Goal: Task Accomplishment & Management: Manage account settings

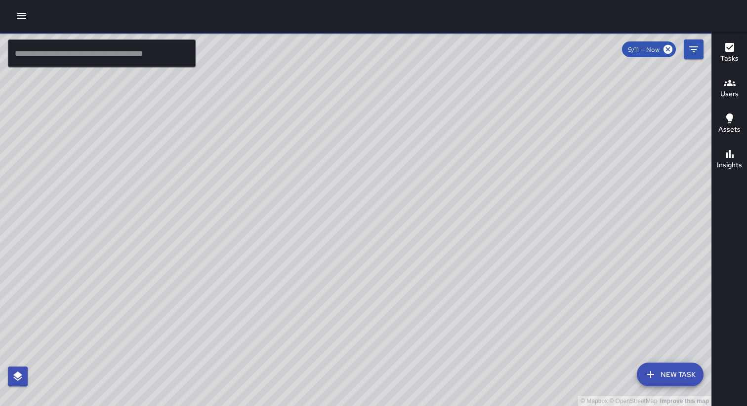
click at [21, 22] on button "button" at bounding box center [22, 16] width 20 height 20
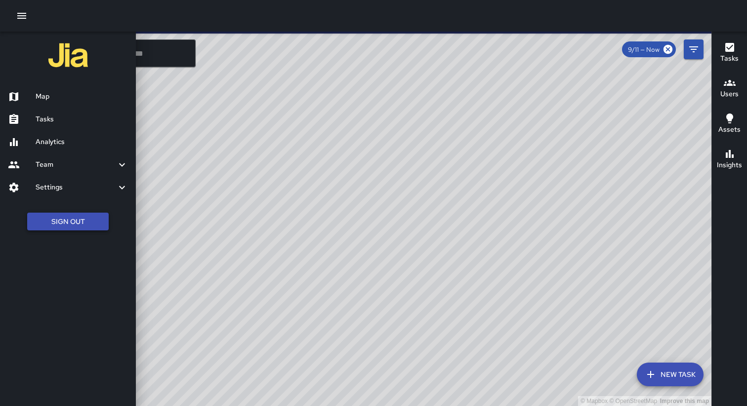
click at [90, 226] on button "Sign Out" at bounding box center [67, 222] width 81 height 18
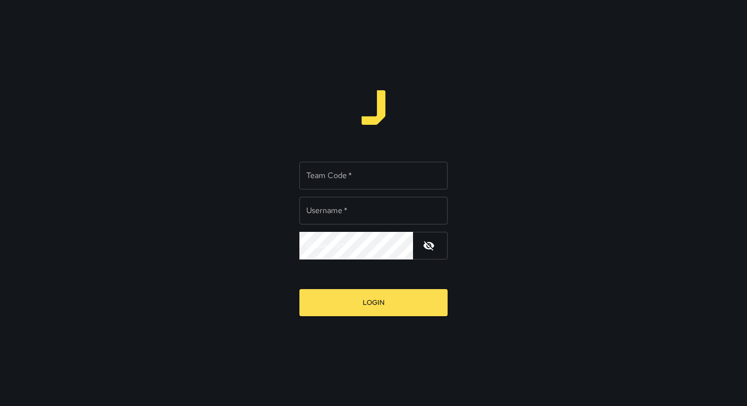
click at [325, 174] on div "Team Code   * Team Code   *" at bounding box center [373, 176] width 148 height 28
type input "****"
type input "**********"
click at [299, 289] on button "Login" at bounding box center [373, 302] width 148 height 27
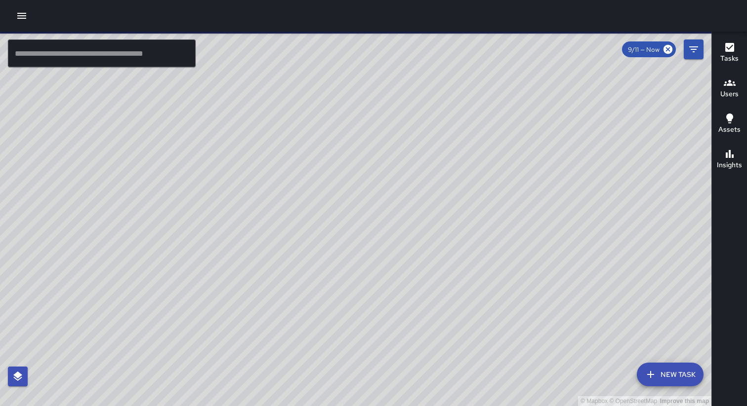
click at [20, 12] on icon "button" at bounding box center [22, 16] width 12 height 12
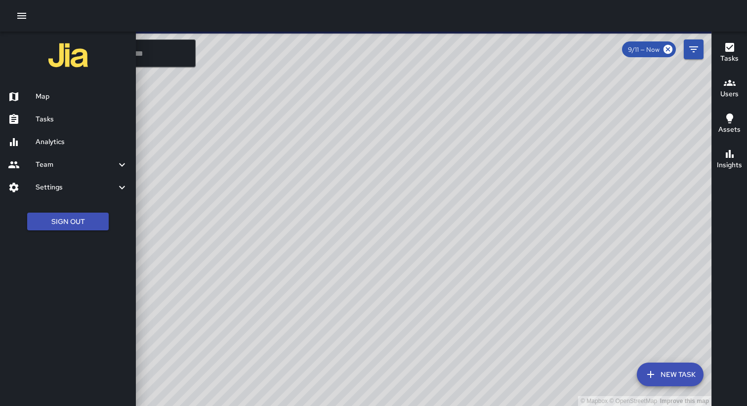
click at [63, 190] on h6 "Settings" at bounding box center [76, 187] width 81 height 11
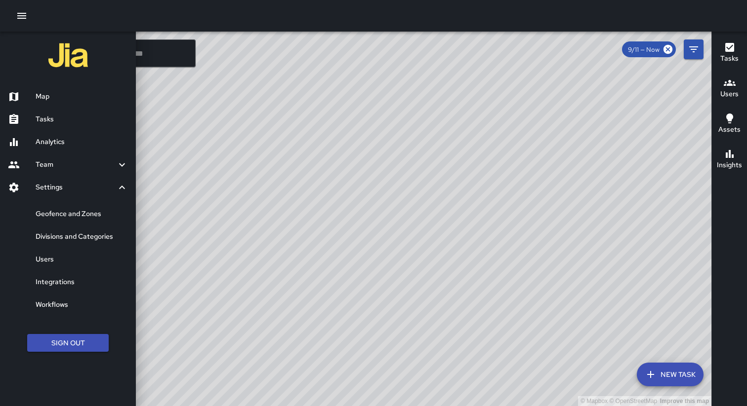
click at [63, 213] on h6 "Geofence and Zones" at bounding box center [82, 214] width 92 height 11
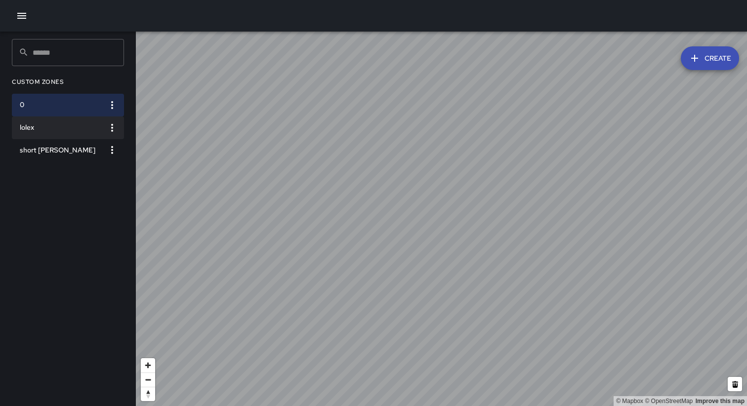
click at [48, 129] on h6 "lolex" at bounding box center [60, 127] width 81 height 11
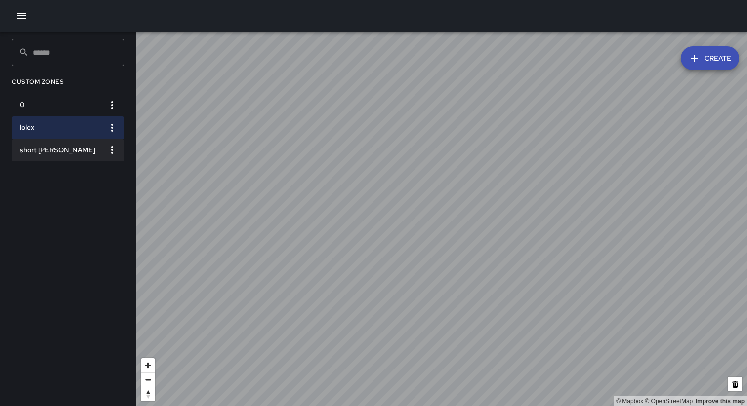
click at [51, 152] on h6 "short [PERSON_NAME]" at bounding box center [60, 150] width 81 height 11
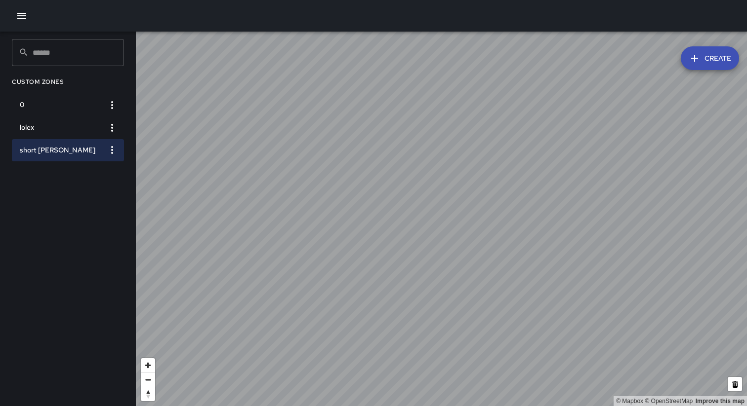
click at [21, 19] on icon "button" at bounding box center [22, 16] width 12 height 12
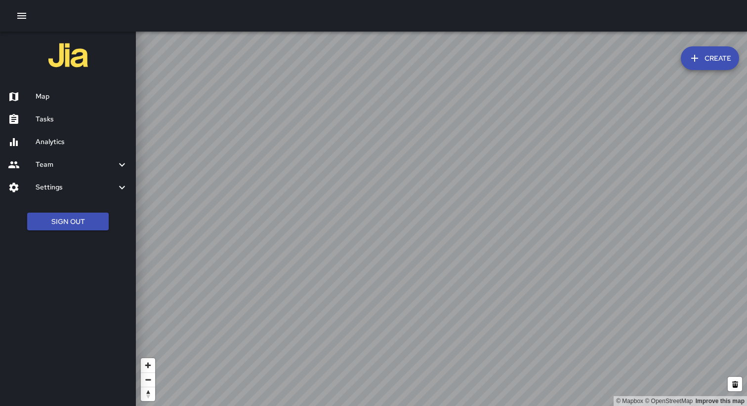
click at [49, 139] on h6 "Analytics" at bounding box center [82, 142] width 92 height 11
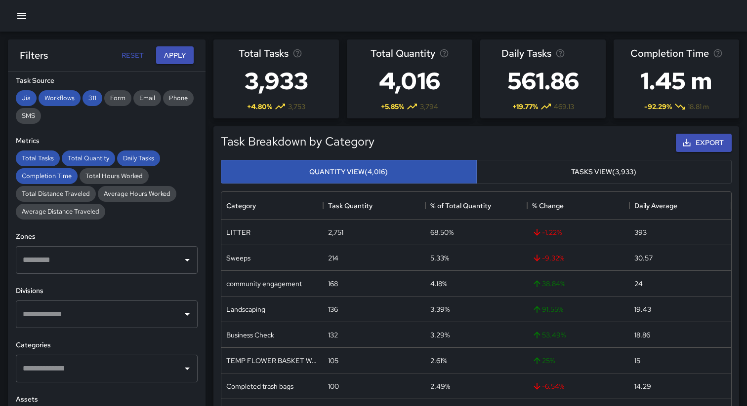
scroll to position [175, 0]
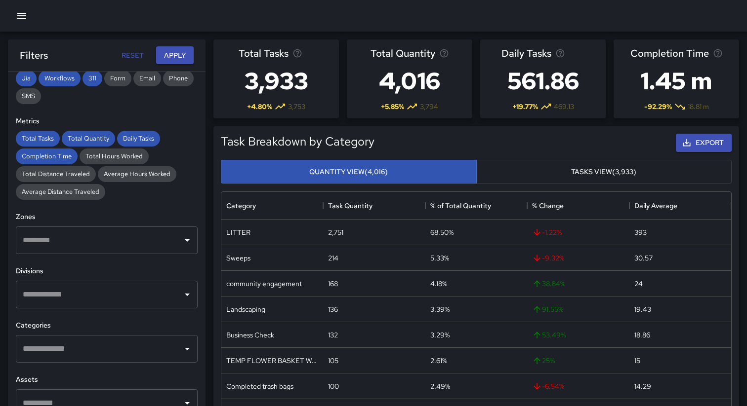
click at [145, 237] on input "text" at bounding box center [99, 240] width 158 height 19
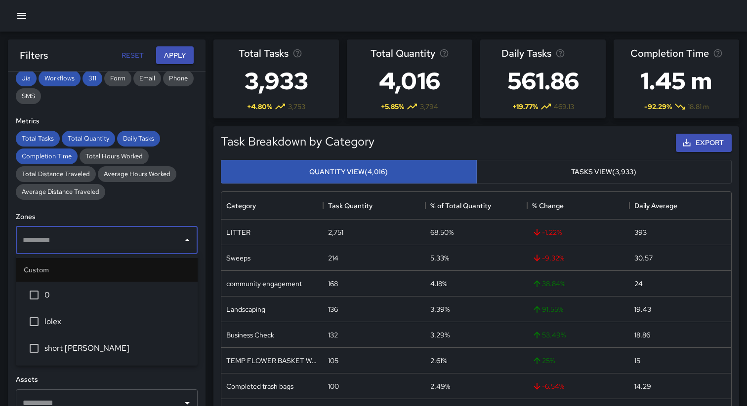
click at [110, 323] on span "lolex" at bounding box center [116, 322] width 145 height 12
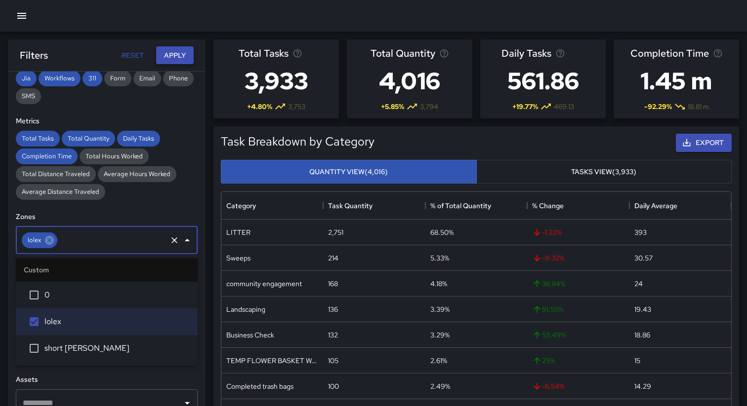
click at [172, 52] on button "Apply" at bounding box center [175, 55] width 38 height 18
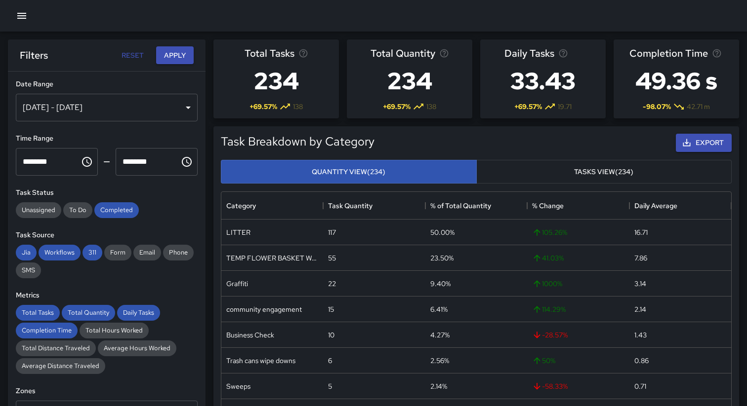
scroll to position [0, 0]
click at [173, 112] on div "[DATE] - [DATE]" at bounding box center [107, 108] width 182 height 28
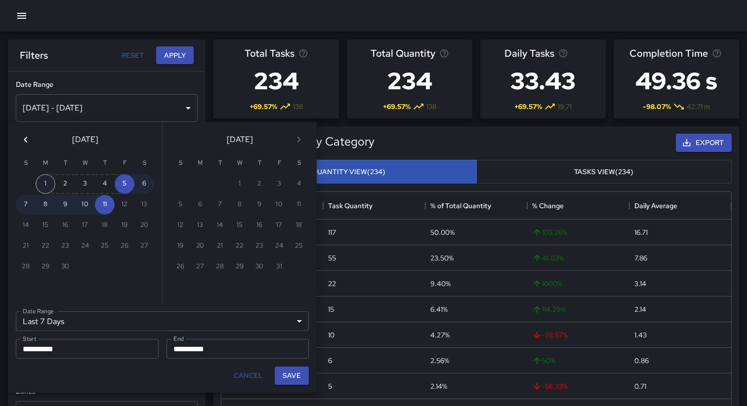
click at [46, 184] on button "1" at bounding box center [46, 184] width 20 height 20
type input "******"
type input "**********"
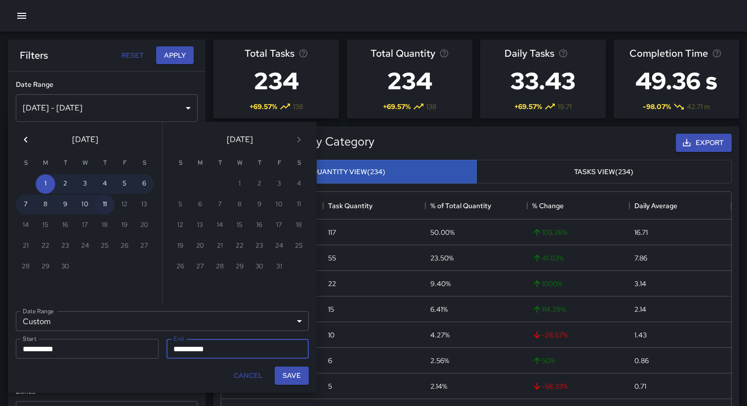
click at [103, 202] on button "11" at bounding box center [105, 205] width 20 height 20
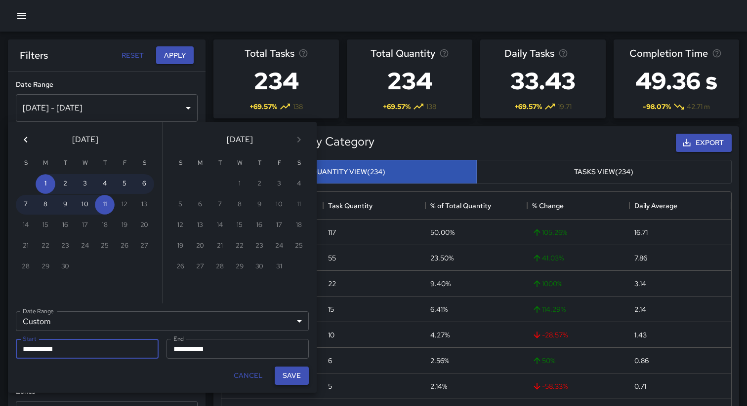
click at [292, 377] on button "Save" at bounding box center [292, 376] width 34 height 18
type input "**********"
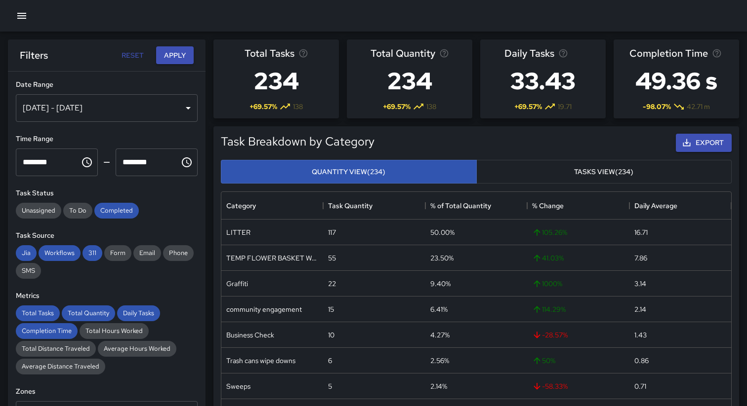
click at [110, 116] on div "[DATE] - [DATE]" at bounding box center [107, 108] width 182 height 28
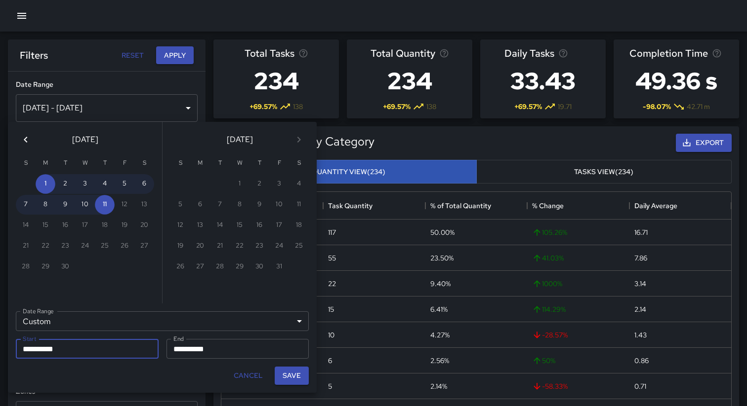
click at [20, 141] on icon "Previous month" at bounding box center [26, 140] width 12 height 12
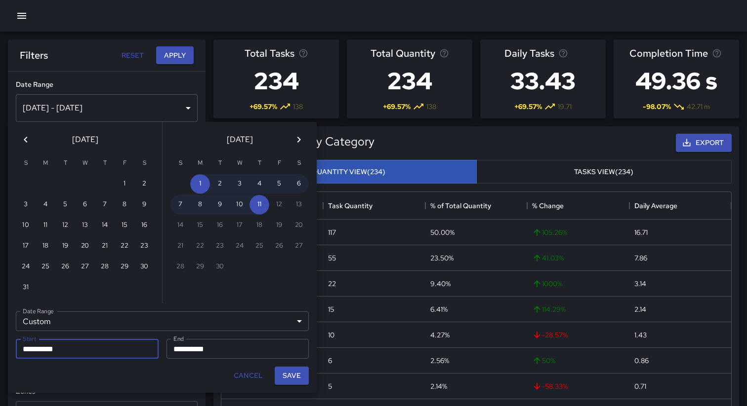
click at [20, 141] on icon "Previous month" at bounding box center [26, 140] width 12 height 12
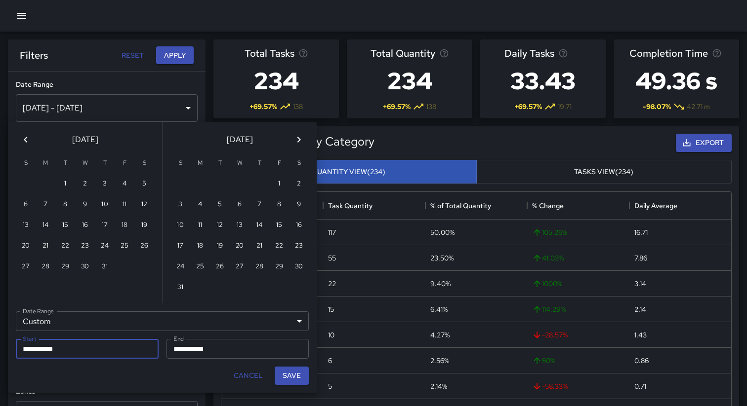
click at [20, 141] on icon "Previous month" at bounding box center [26, 140] width 12 height 12
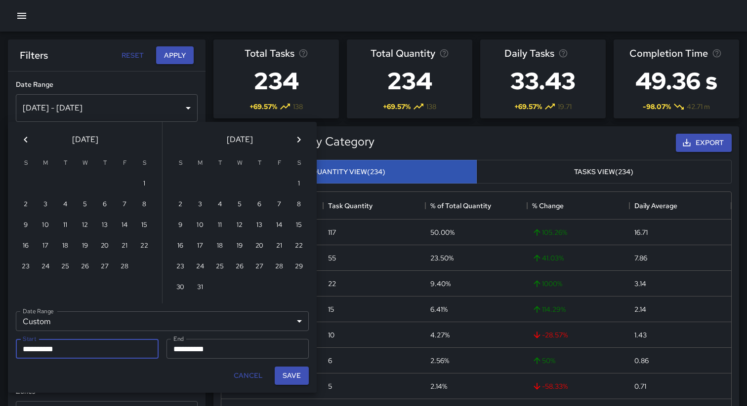
click at [20, 141] on icon "Previous month" at bounding box center [26, 140] width 12 height 12
click at [79, 184] on button "1" at bounding box center [85, 184] width 20 height 20
type input "**********"
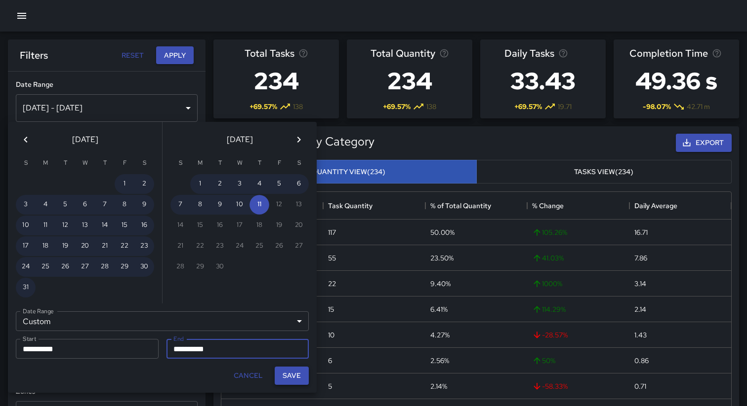
click at [290, 377] on button "Save" at bounding box center [292, 376] width 34 height 18
type input "**********"
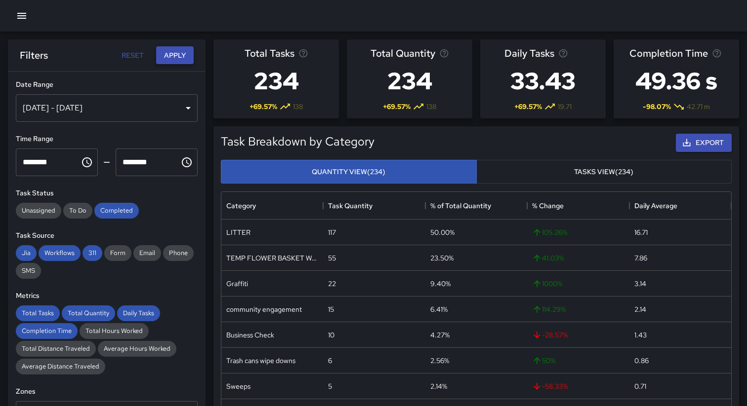
click at [176, 48] on button "Apply" at bounding box center [175, 55] width 38 height 18
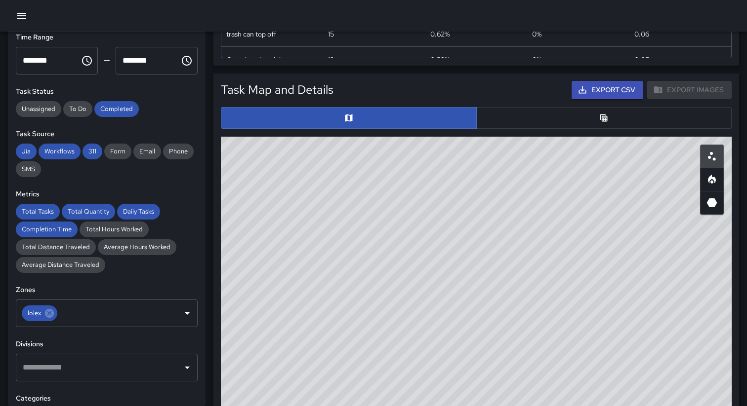
scroll to position [104, 0]
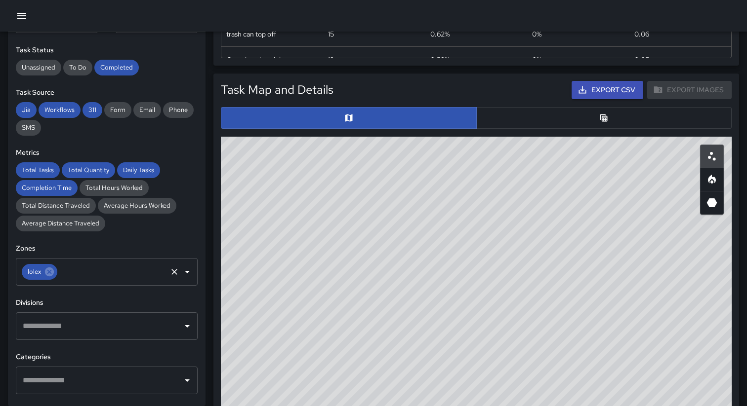
click at [151, 273] on input "text" at bounding box center [112, 272] width 107 height 19
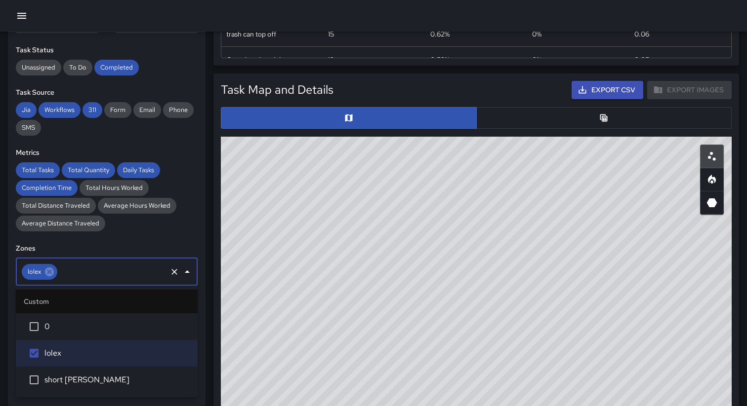
click at [89, 376] on span "short [PERSON_NAME]" at bounding box center [116, 380] width 145 height 12
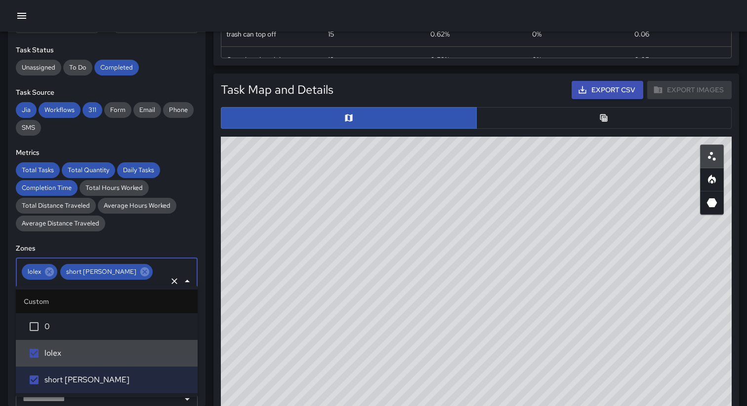
click at [80, 353] on span "lolex" at bounding box center [116, 354] width 145 height 12
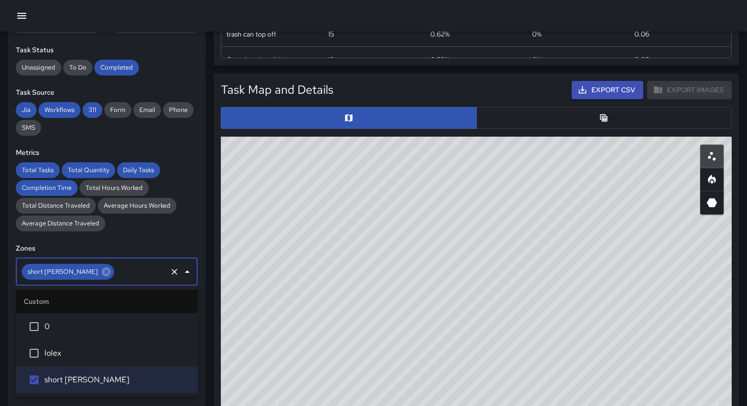
click at [190, 230] on div "Total Tasks Total Quantity Daily Tasks Completion Time Total Hours Worked Total…" at bounding box center [107, 196] width 182 height 69
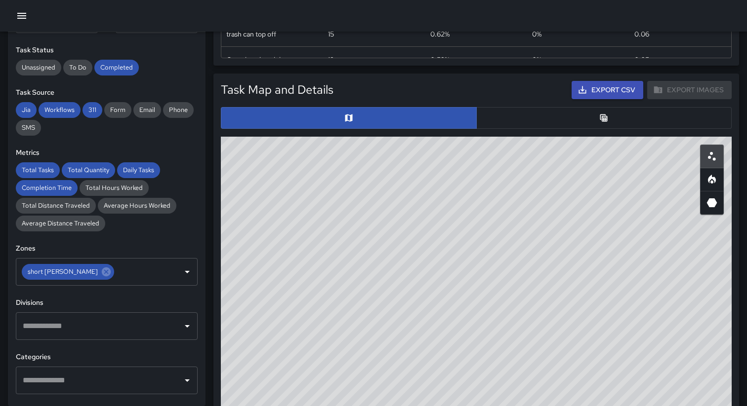
scroll to position [0, 0]
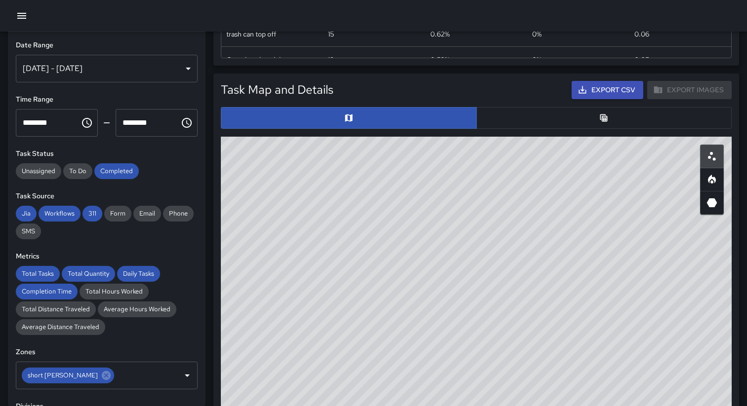
click at [162, 154] on h6 "Task Status" at bounding box center [107, 154] width 182 height 11
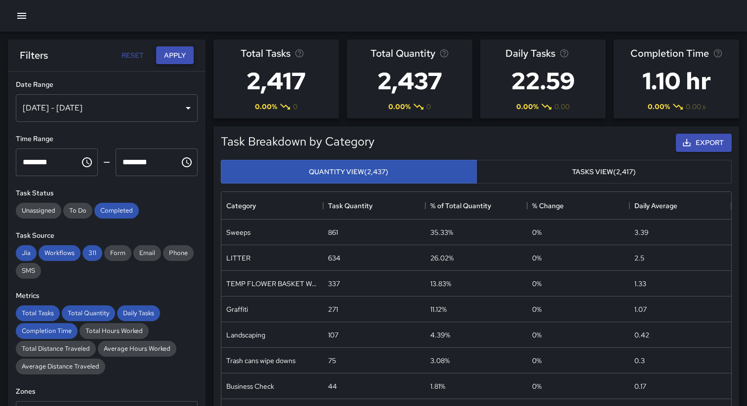
click at [181, 53] on button "Apply" at bounding box center [175, 55] width 38 height 18
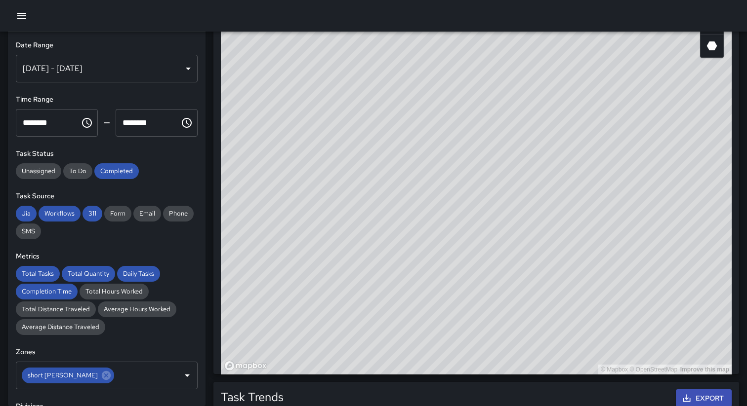
scroll to position [587, 0]
